Goal: Use online tool/utility: Utilize a website feature to perform a specific function

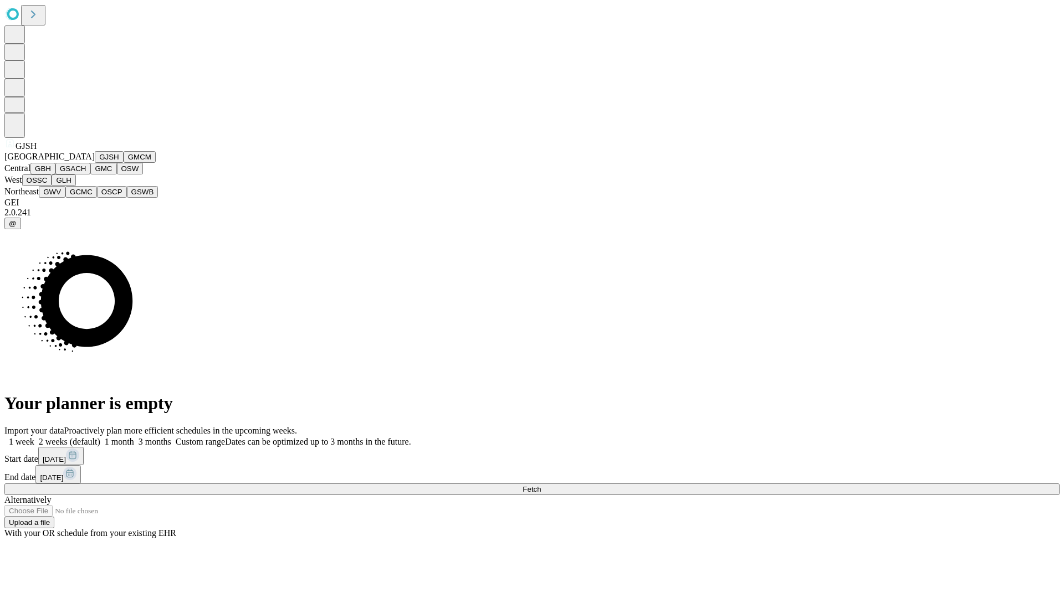
click at [95, 163] on button "GJSH" at bounding box center [109, 157] width 29 height 12
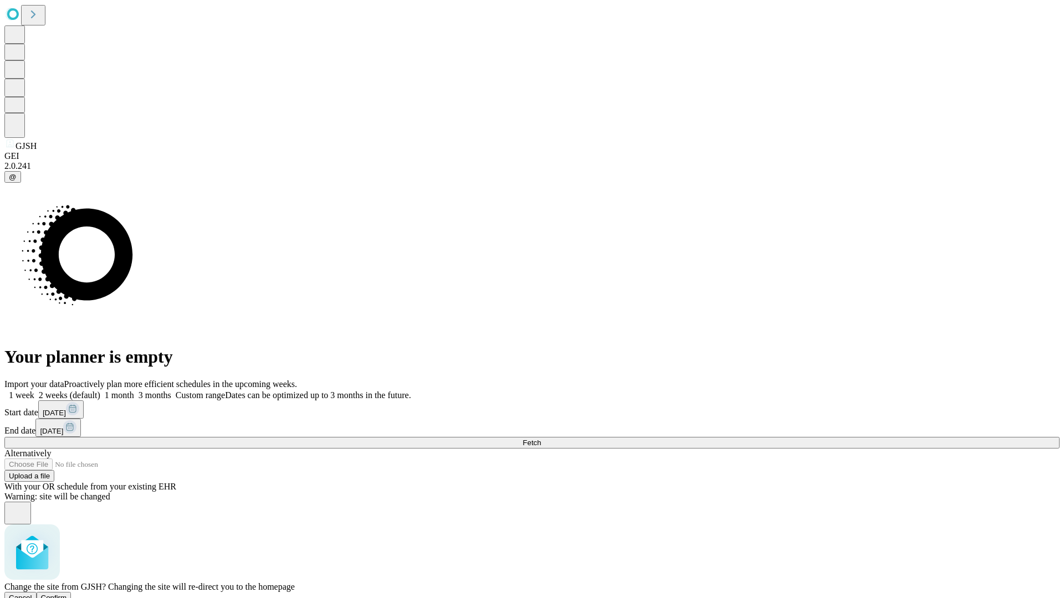
click at [67, 594] on span "Confirm" at bounding box center [54, 598] width 26 height 8
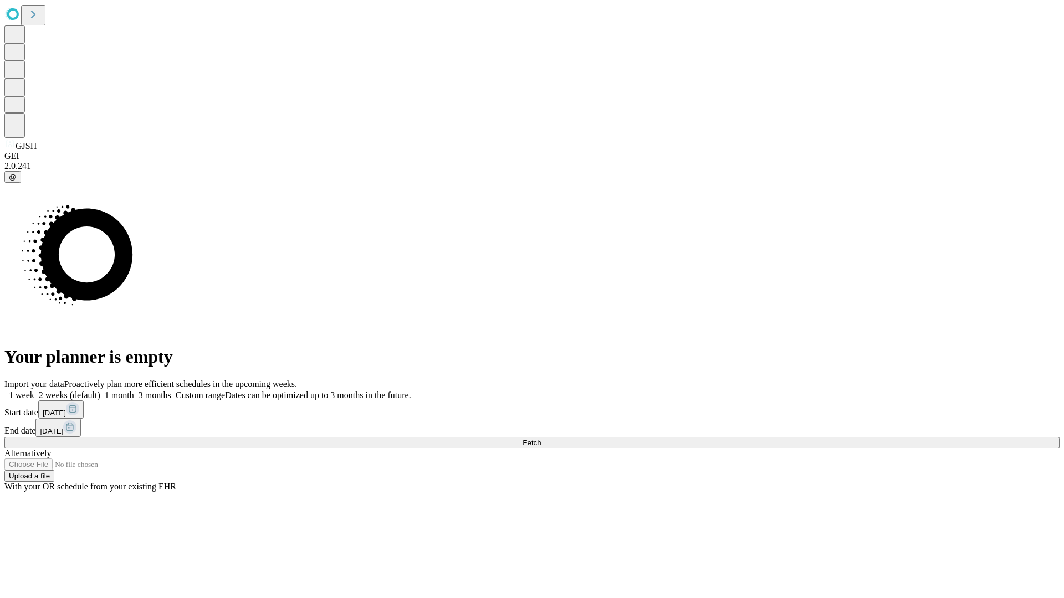
click at [134, 391] on label "1 month" at bounding box center [117, 395] width 34 height 9
click at [541, 439] on span "Fetch" at bounding box center [531, 443] width 18 height 8
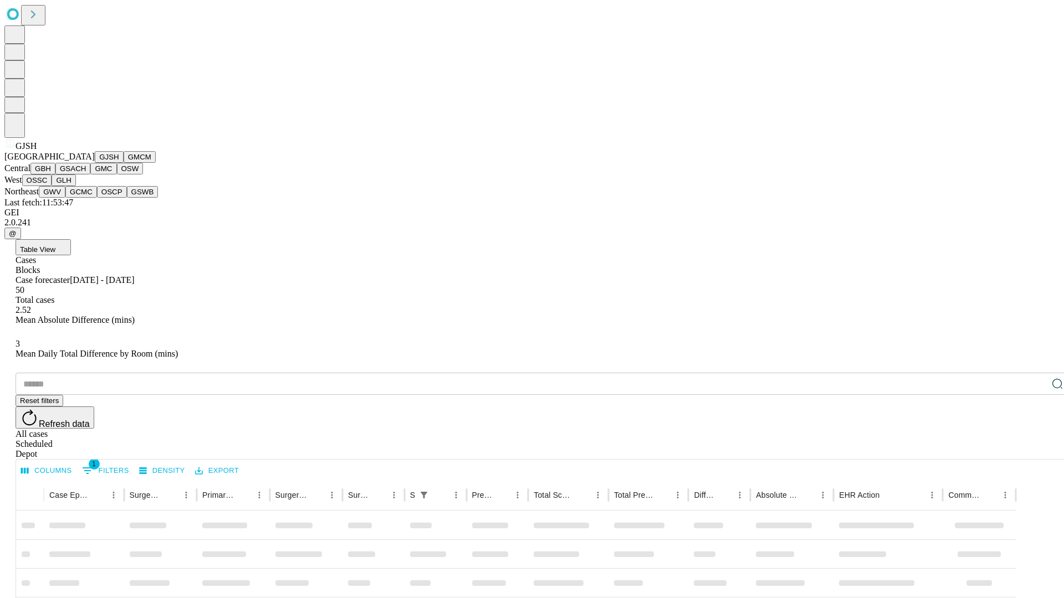
click at [124, 163] on button "GMCM" at bounding box center [140, 157] width 32 height 12
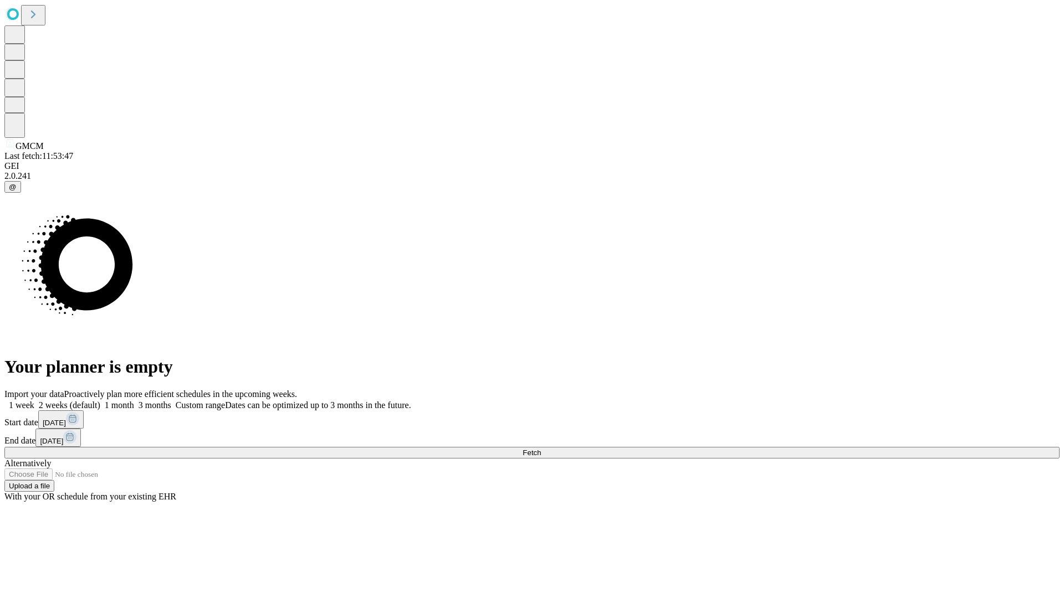
click at [134, 401] on label "1 month" at bounding box center [117, 405] width 34 height 9
click at [541, 449] on span "Fetch" at bounding box center [531, 453] width 18 height 8
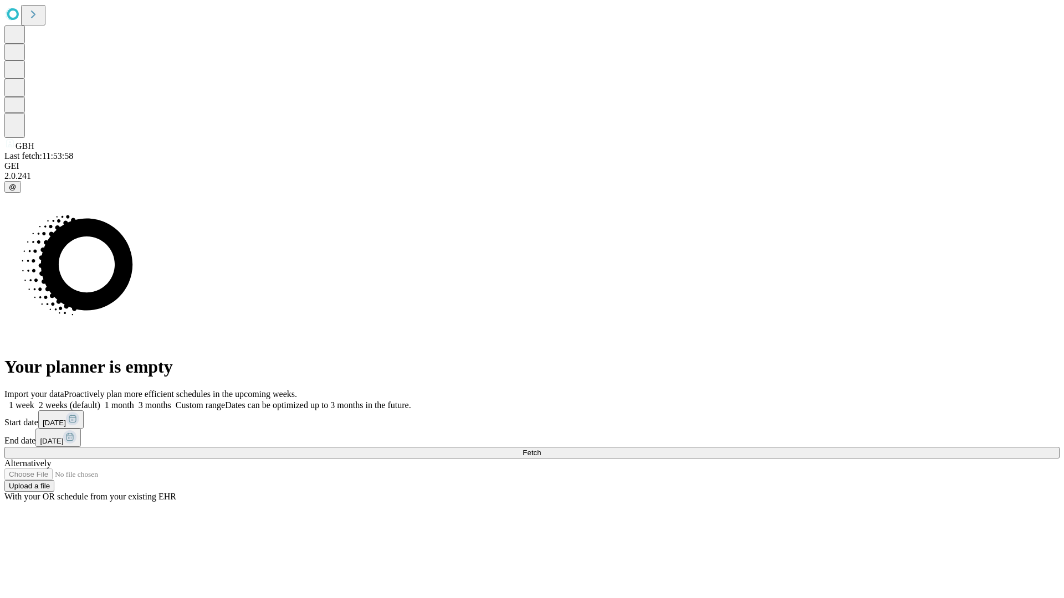
click at [134, 401] on label "1 month" at bounding box center [117, 405] width 34 height 9
click at [541, 449] on span "Fetch" at bounding box center [531, 453] width 18 height 8
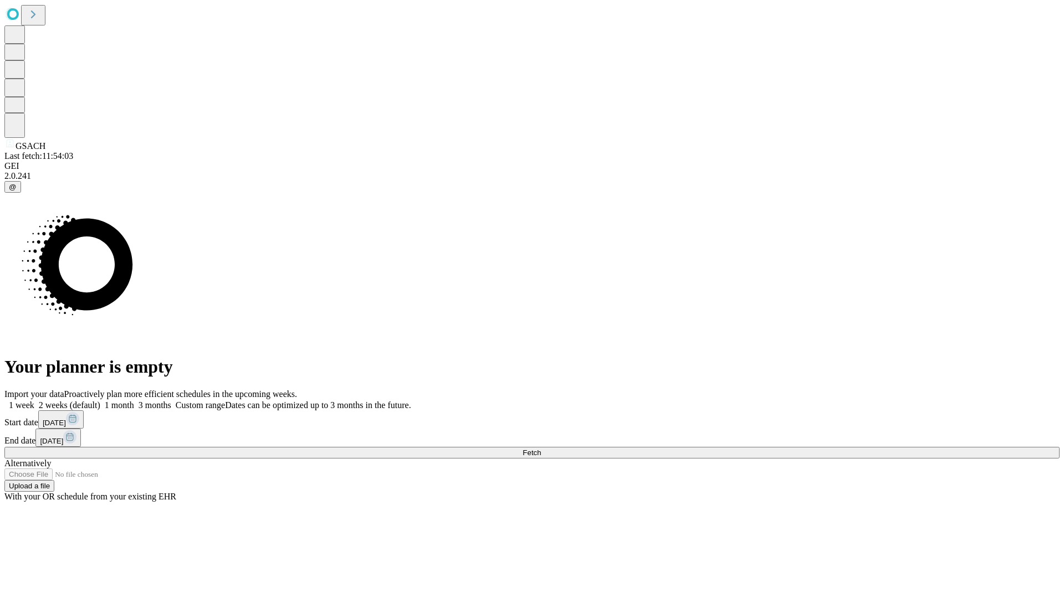
click at [134, 401] on label "1 month" at bounding box center [117, 405] width 34 height 9
click at [541, 449] on span "Fetch" at bounding box center [531, 453] width 18 height 8
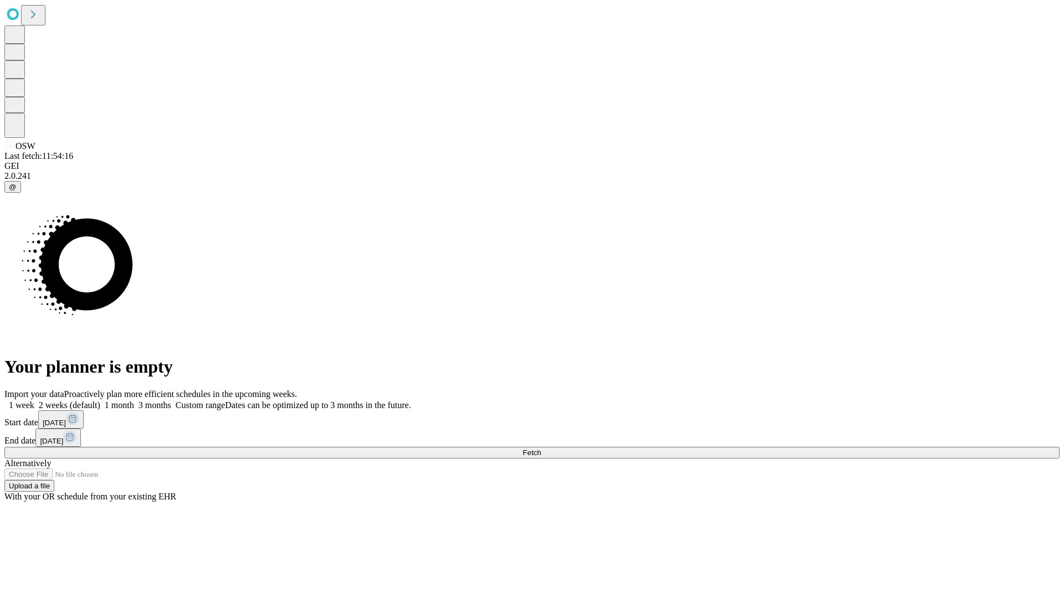
click at [134, 401] on label "1 month" at bounding box center [117, 405] width 34 height 9
click at [541, 449] on span "Fetch" at bounding box center [531, 453] width 18 height 8
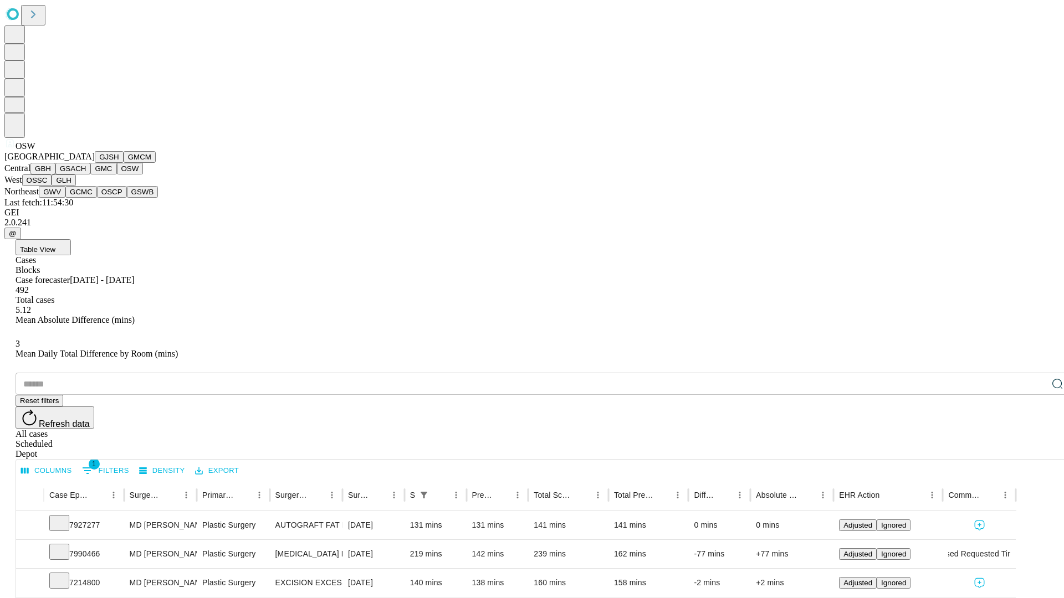
click at [52, 186] on button "OSSC" at bounding box center [37, 181] width 30 height 12
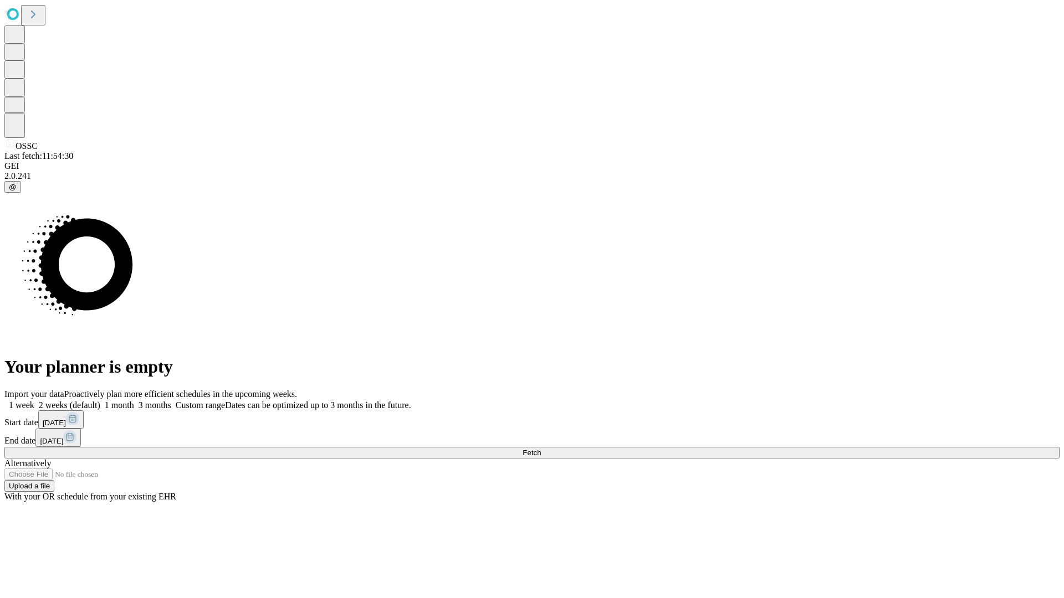
click at [134, 401] on label "1 month" at bounding box center [117, 405] width 34 height 9
click at [541, 449] on span "Fetch" at bounding box center [531, 453] width 18 height 8
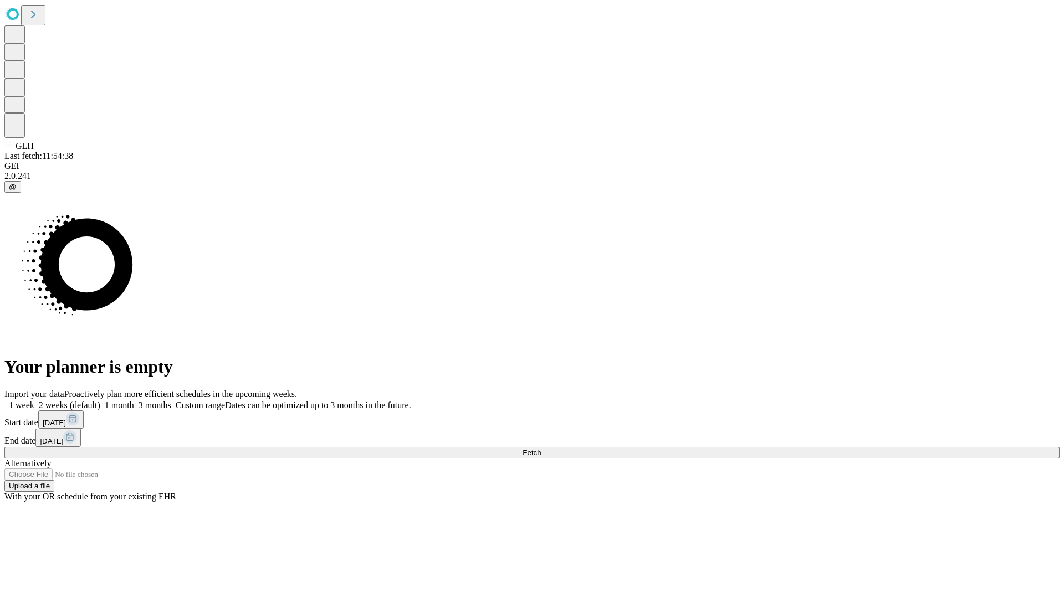
click at [134, 401] on label "1 month" at bounding box center [117, 405] width 34 height 9
click at [541, 449] on span "Fetch" at bounding box center [531, 453] width 18 height 8
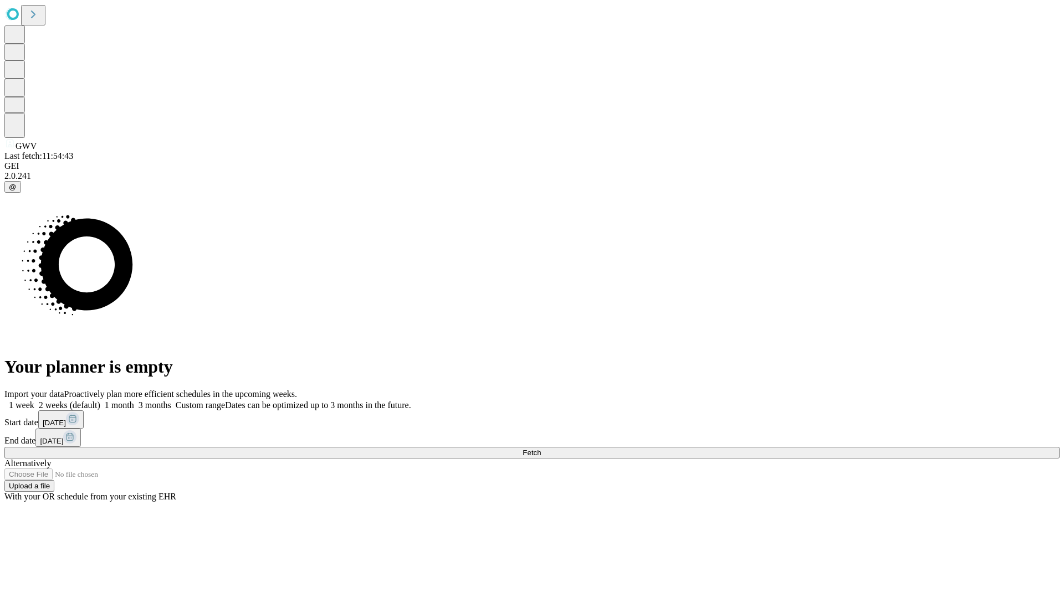
click at [134, 401] on label "1 month" at bounding box center [117, 405] width 34 height 9
click at [541, 449] on span "Fetch" at bounding box center [531, 453] width 18 height 8
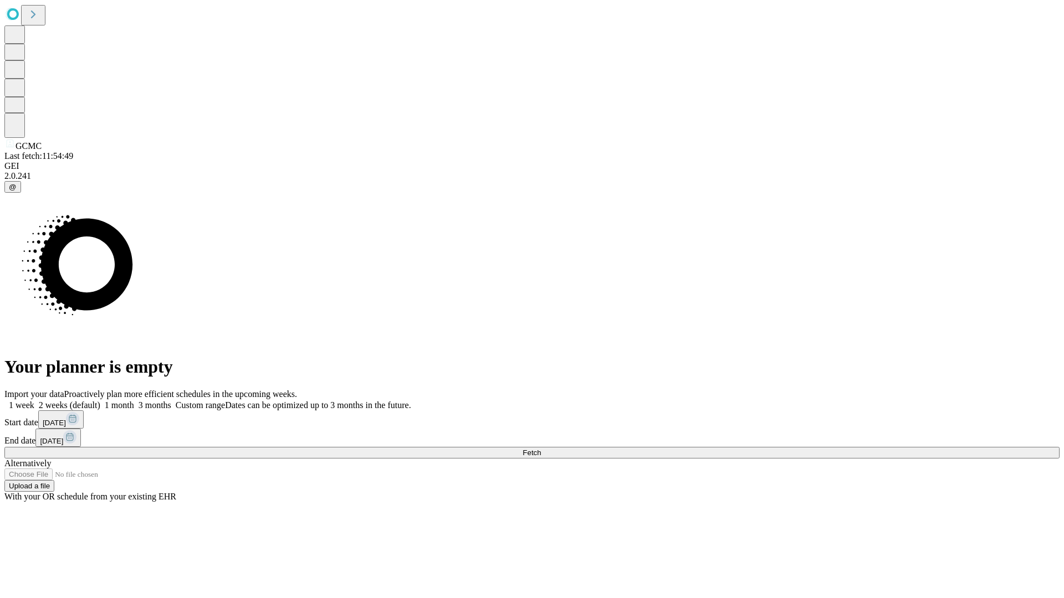
click at [134, 401] on label "1 month" at bounding box center [117, 405] width 34 height 9
click at [541, 449] on span "Fetch" at bounding box center [531, 453] width 18 height 8
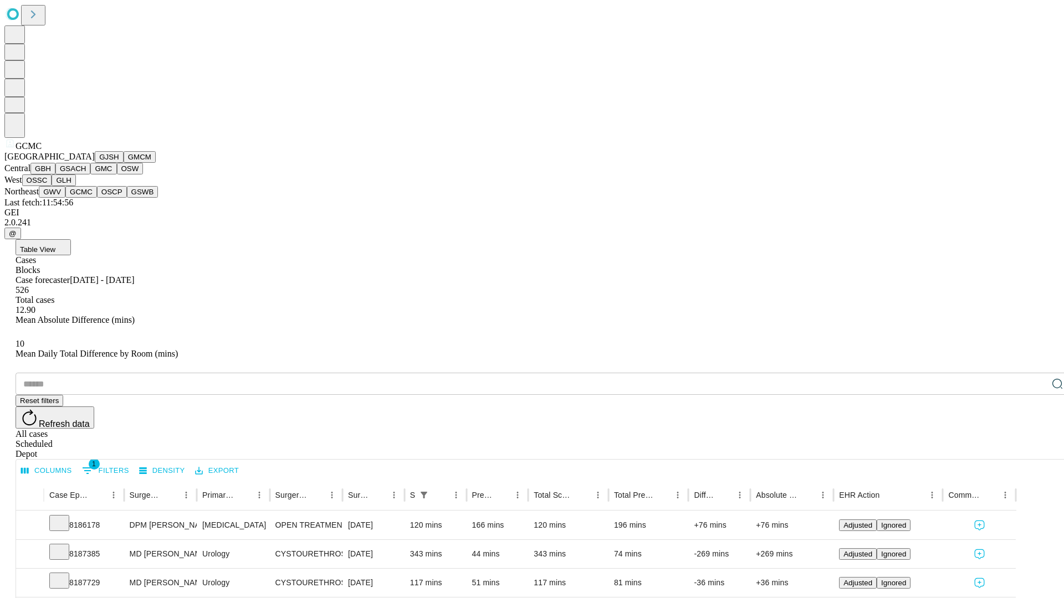
click at [97, 198] on button "OSCP" at bounding box center [112, 192] width 30 height 12
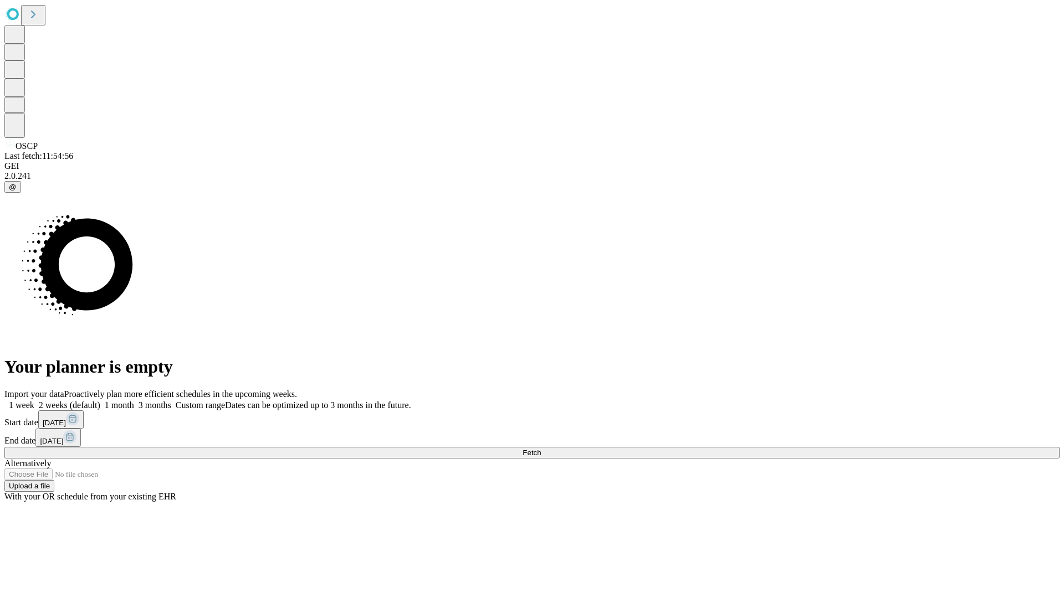
click at [134, 401] on label "1 month" at bounding box center [117, 405] width 34 height 9
click at [541, 449] on span "Fetch" at bounding box center [531, 453] width 18 height 8
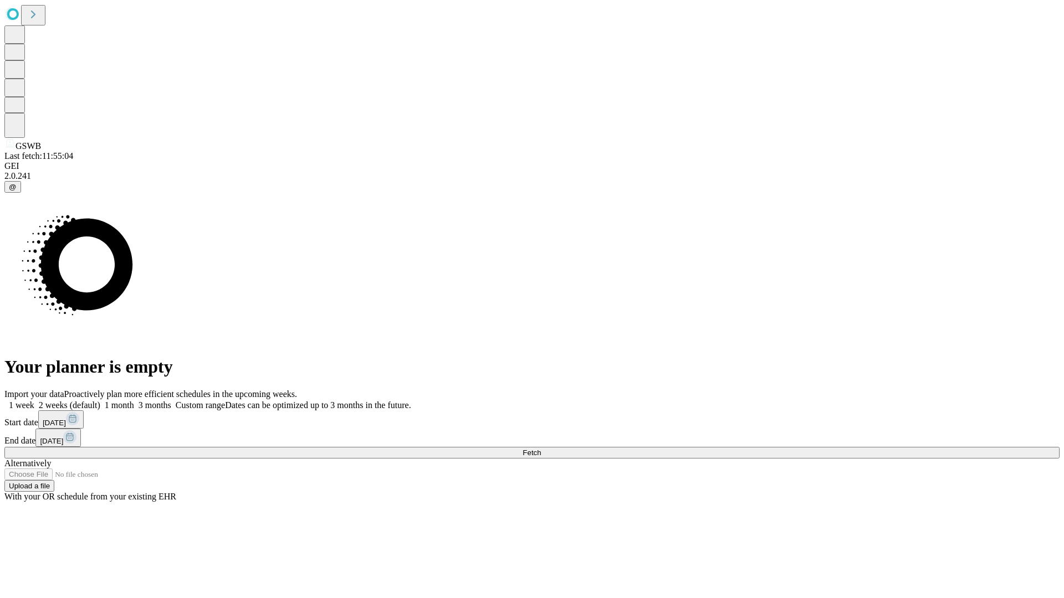
click at [134, 401] on label "1 month" at bounding box center [117, 405] width 34 height 9
click at [541, 449] on span "Fetch" at bounding box center [531, 453] width 18 height 8
